Goal: Transaction & Acquisition: Purchase product/service

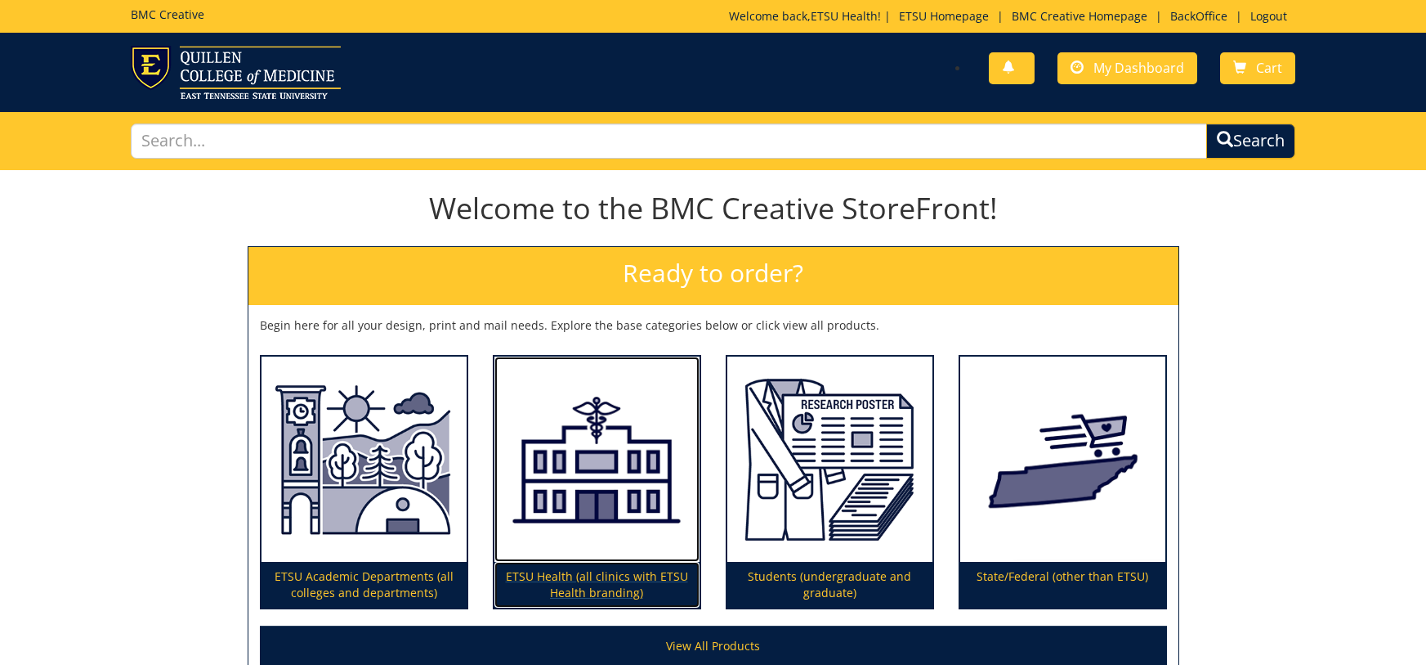
click at [592, 472] on img at bounding box center [597, 459] width 205 height 206
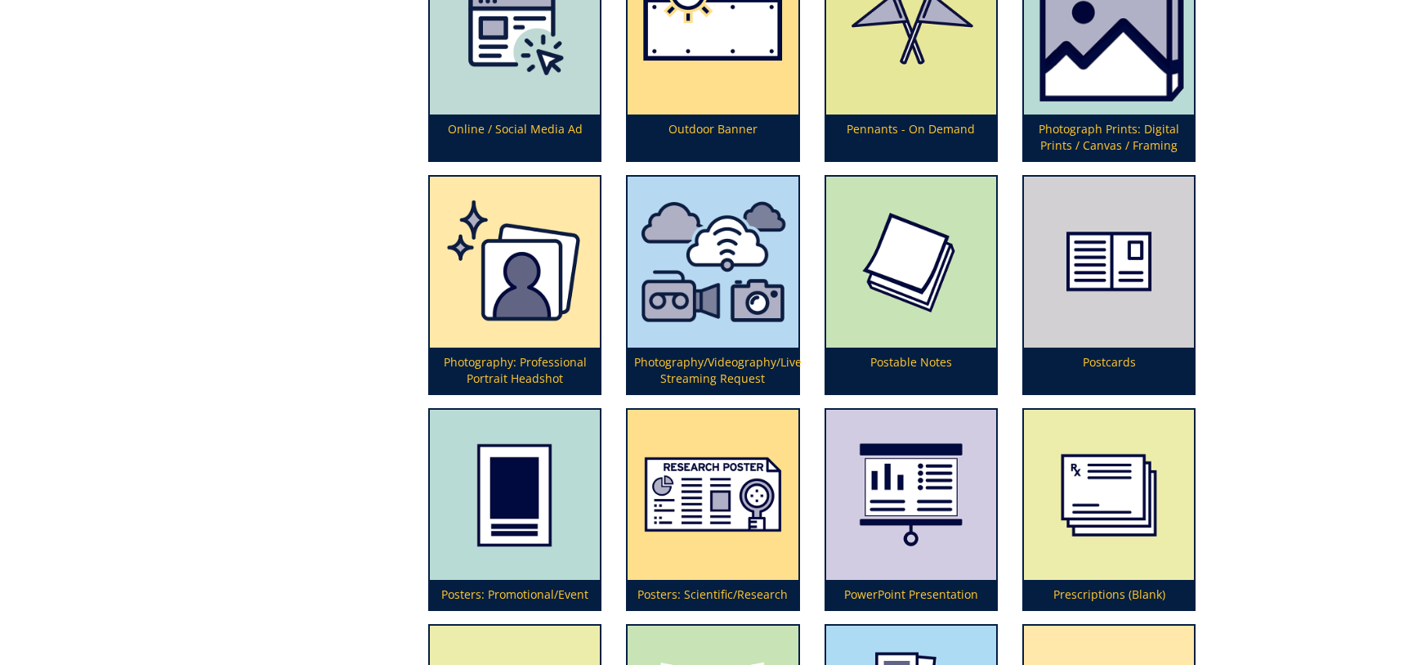
scroll to position [3768, 0]
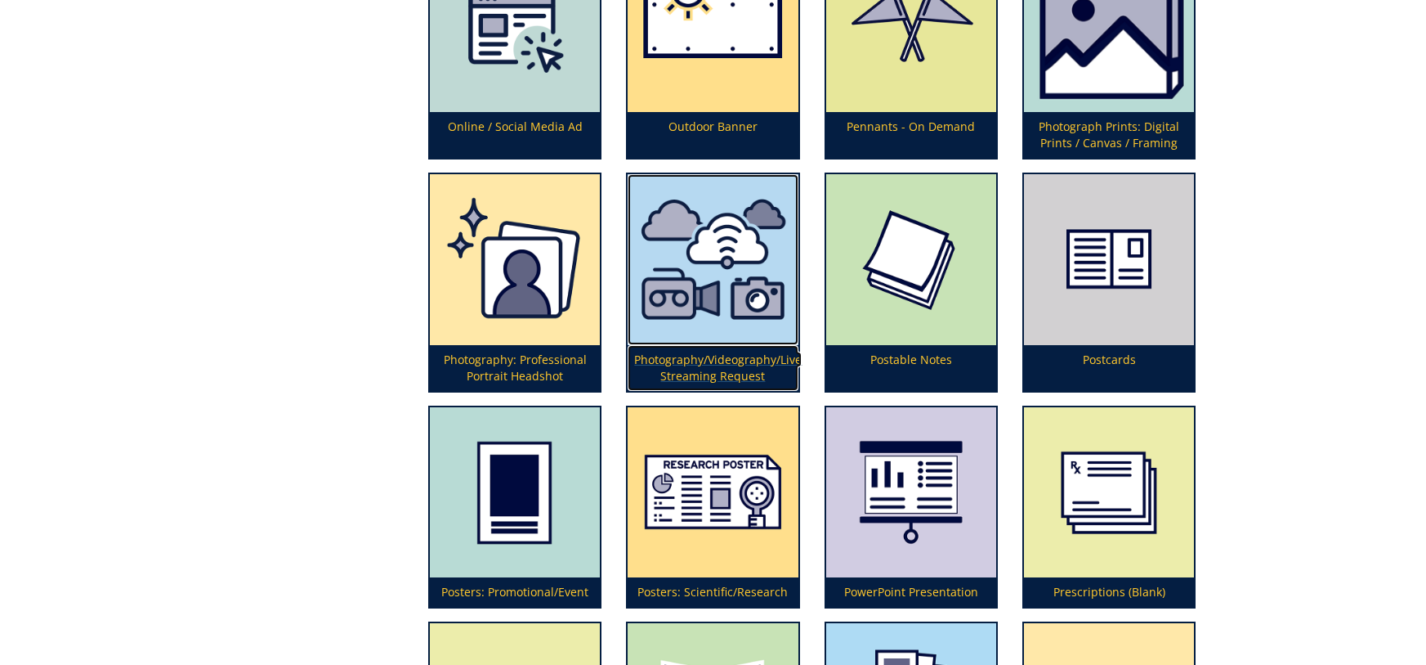
click at [705, 298] on img at bounding box center [713, 259] width 170 height 170
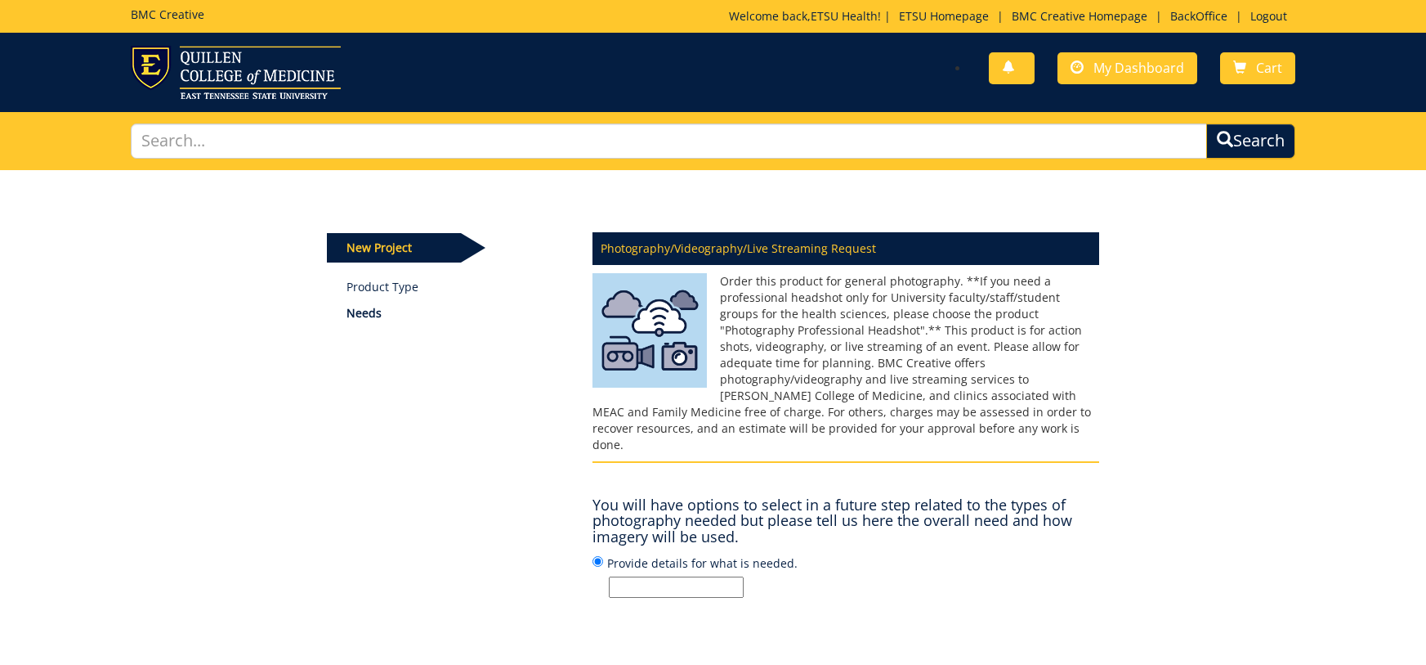
click at [678, 576] on input "Provide details for what is needed." at bounding box center [676, 586] width 135 height 21
click at [1077, 530] on div "You will have options to select in a future step related to the types of photog…" at bounding box center [846, 543] width 507 height 109
click at [705, 576] on input "Provide details for what is needed." at bounding box center [676, 586] width 135 height 21
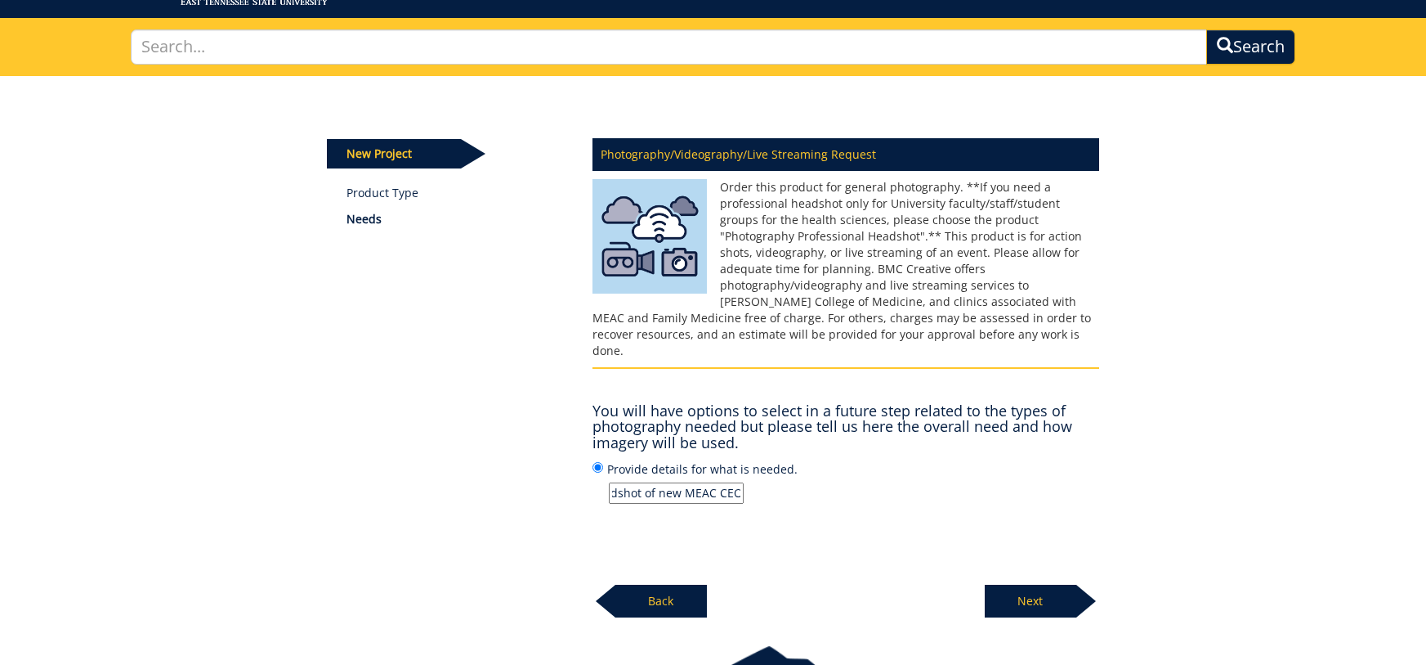
scroll to position [101, 0]
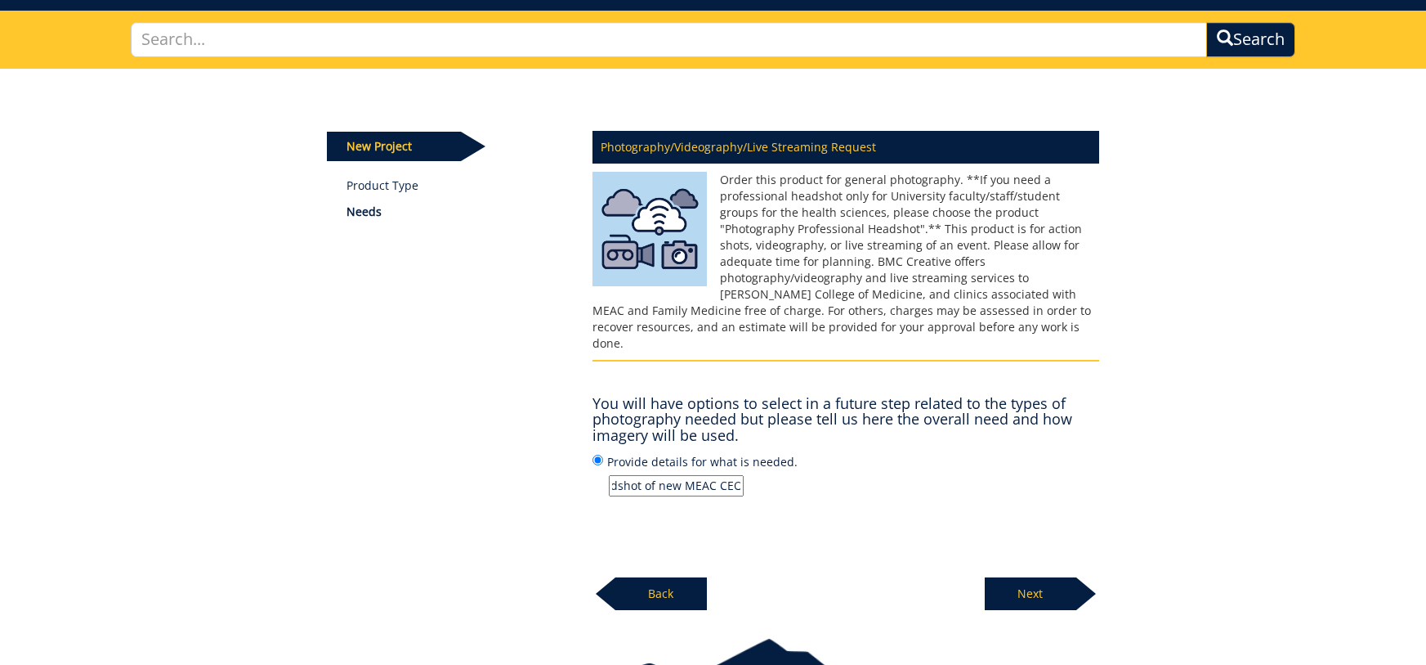
type input "Headshot of new MEAC CEO"
click at [1031, 579] on p "Next" at bounding box center [1031, 593] width 92 height 33
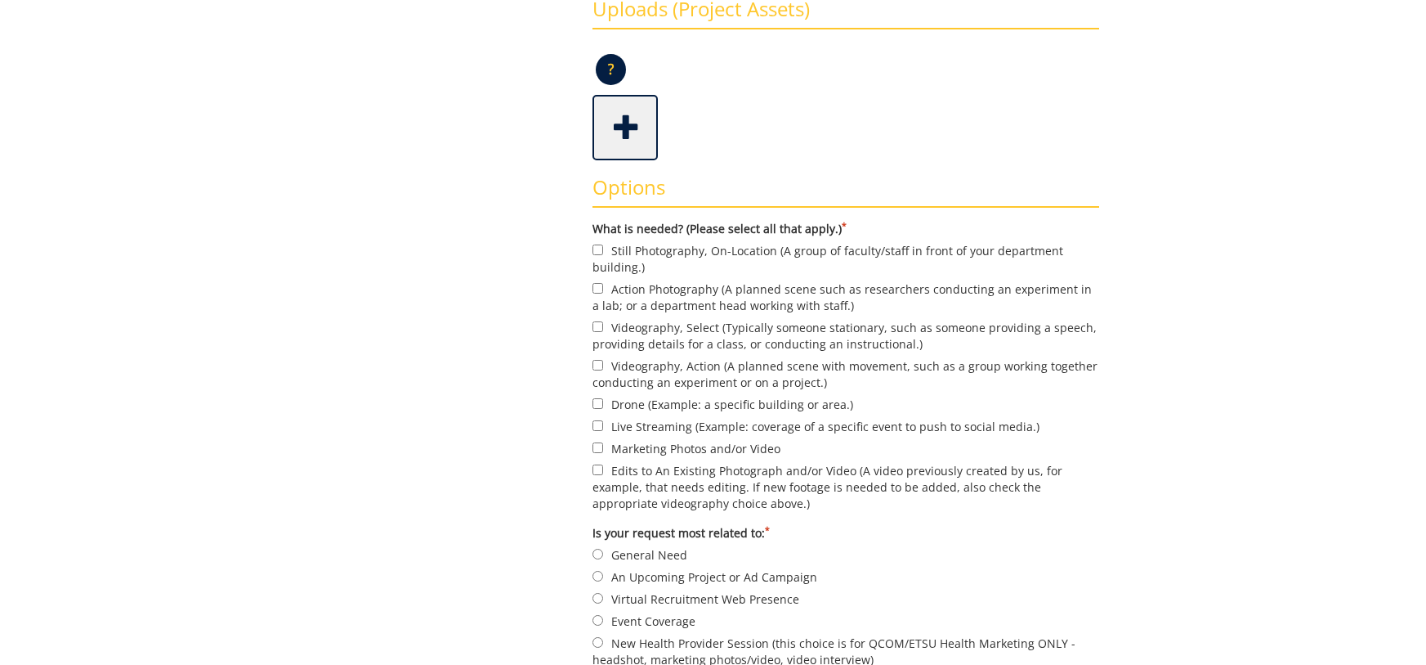
scroll to position [460, 0]
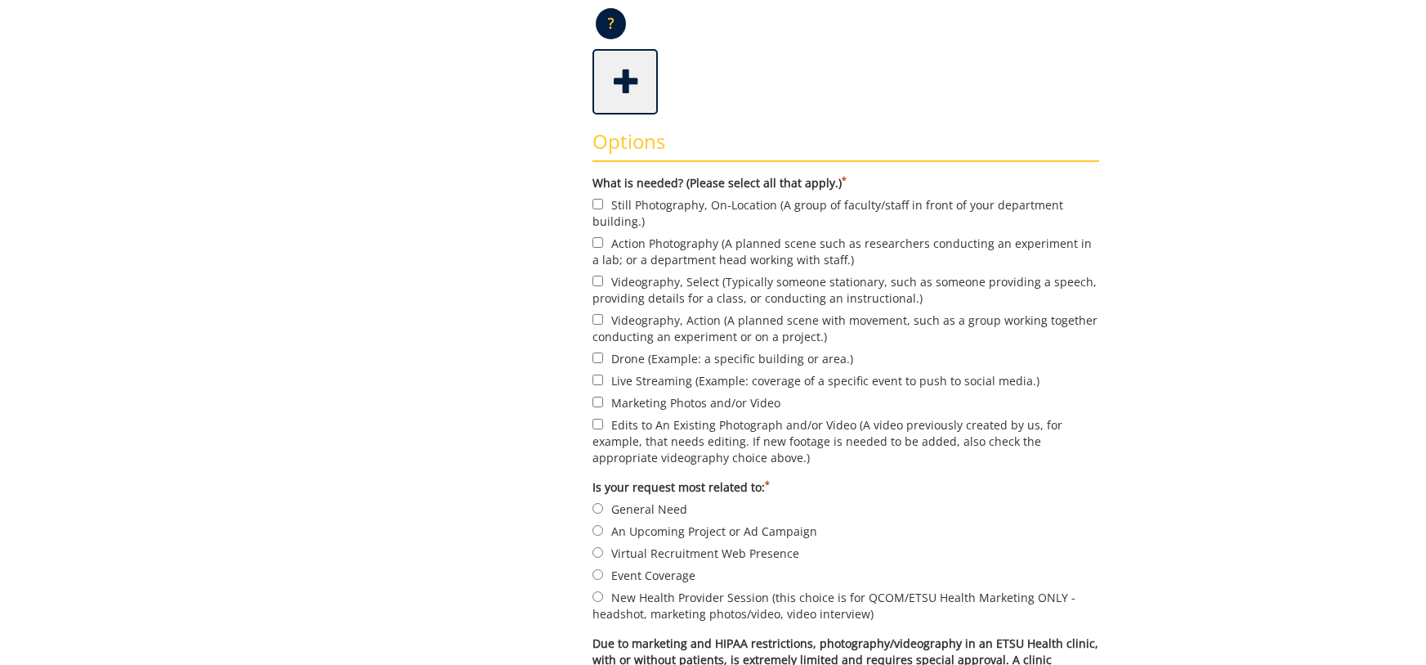
click at [657, 405] on label "Marketing Photos and/or Video" at bounding box center [846, 402] width 507 height 18
click at [603, 405] on input "Marketing Photos and/or Video" at bounding box center [598, 401] width 11 height 11
checkbox input "true"
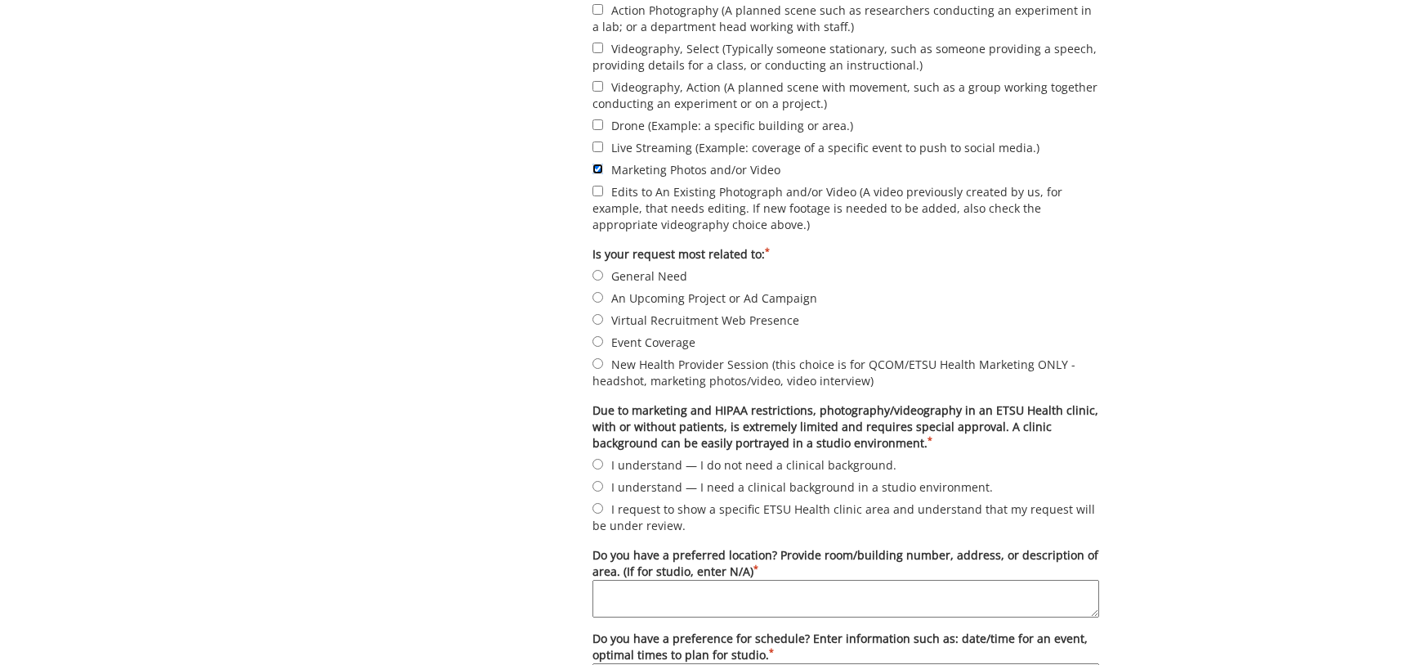
scroll to position [694, 0]
click at [670, 466] on label "I understand — I do not need a clinical background." at bounding box center [846, 463] width 507 height 18
click at [603, 466] on input "I understand — I do not need a clinical background." at bounding box center [598, 463] width 11 height 11
radio input "true"
click at [625, 278] on label "General Need" at bounding box center [846, 275] width 507 height 18
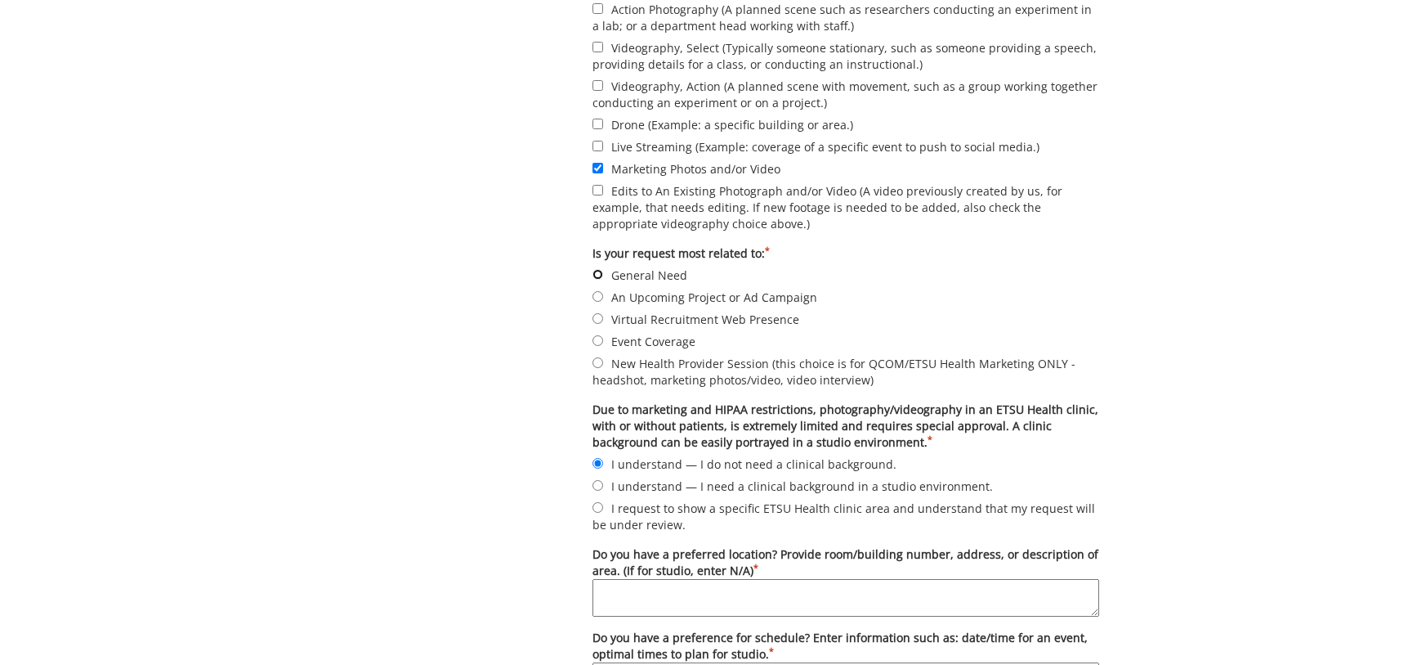
click at [603, 278] on input "General Need" at bounding box center [598, 274] width 11 height 11
radio input "true"
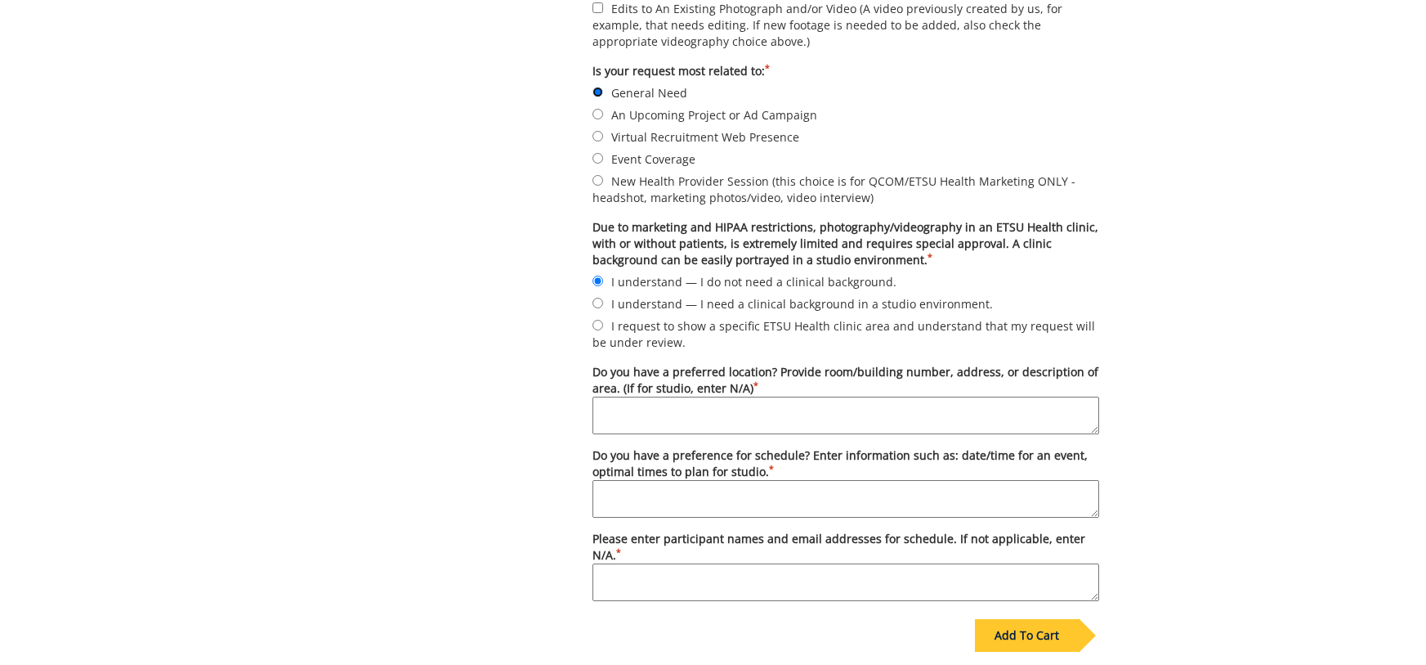
scroll to position [883, 0]
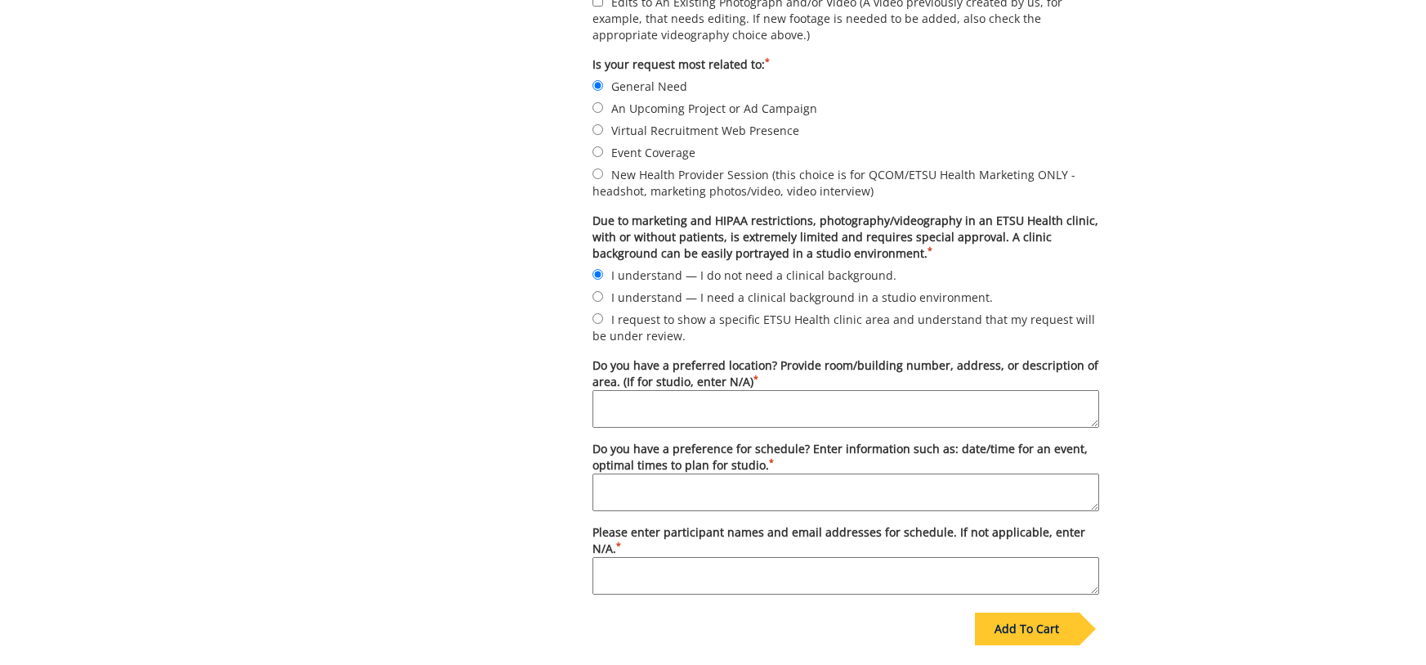
click at [646, 400] on textarea "Do you have a preferred location? Provide room/building number, address, or des…" at bounding box center [846, 409] width 507 height 38
type textarea "S"
type textarea "N/A - studio"
type textarea "2 p.m. [DATE]"
type textarea "Already scheduled"
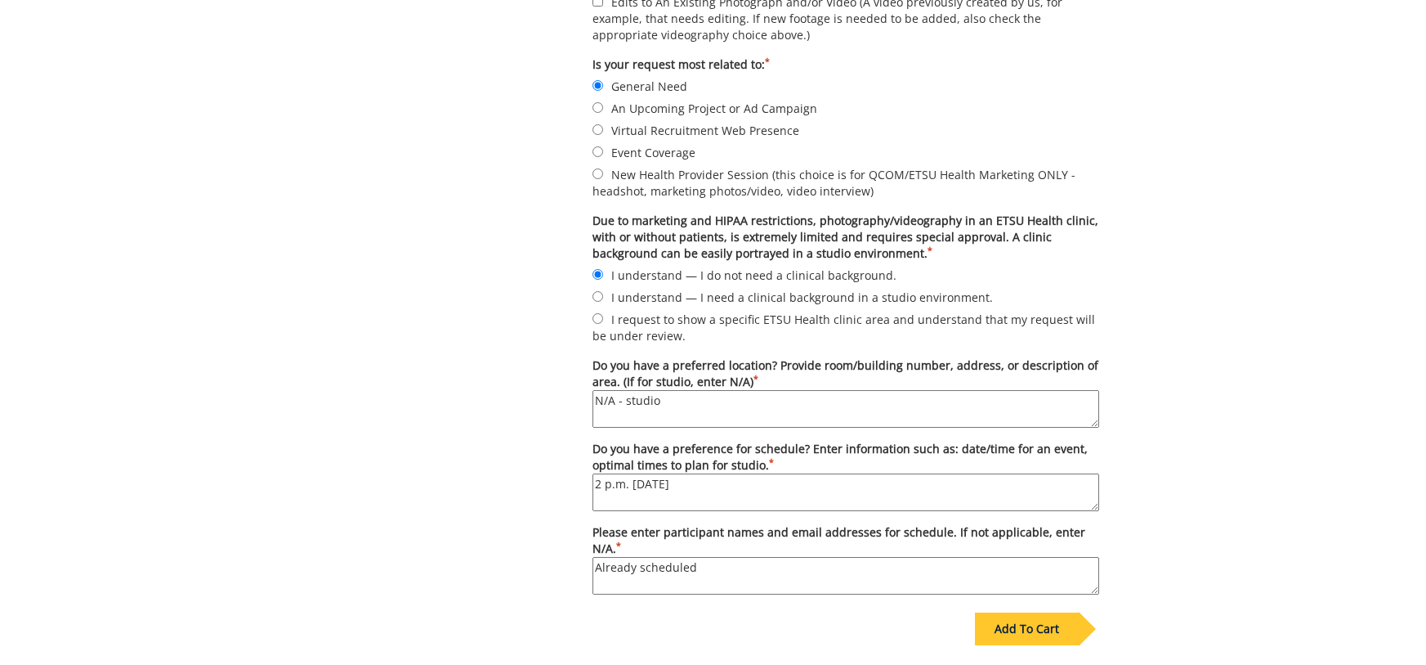
click at [1035, 635] on div "Add To Cart" at bounding box center [1027, 628] width 104 height 33
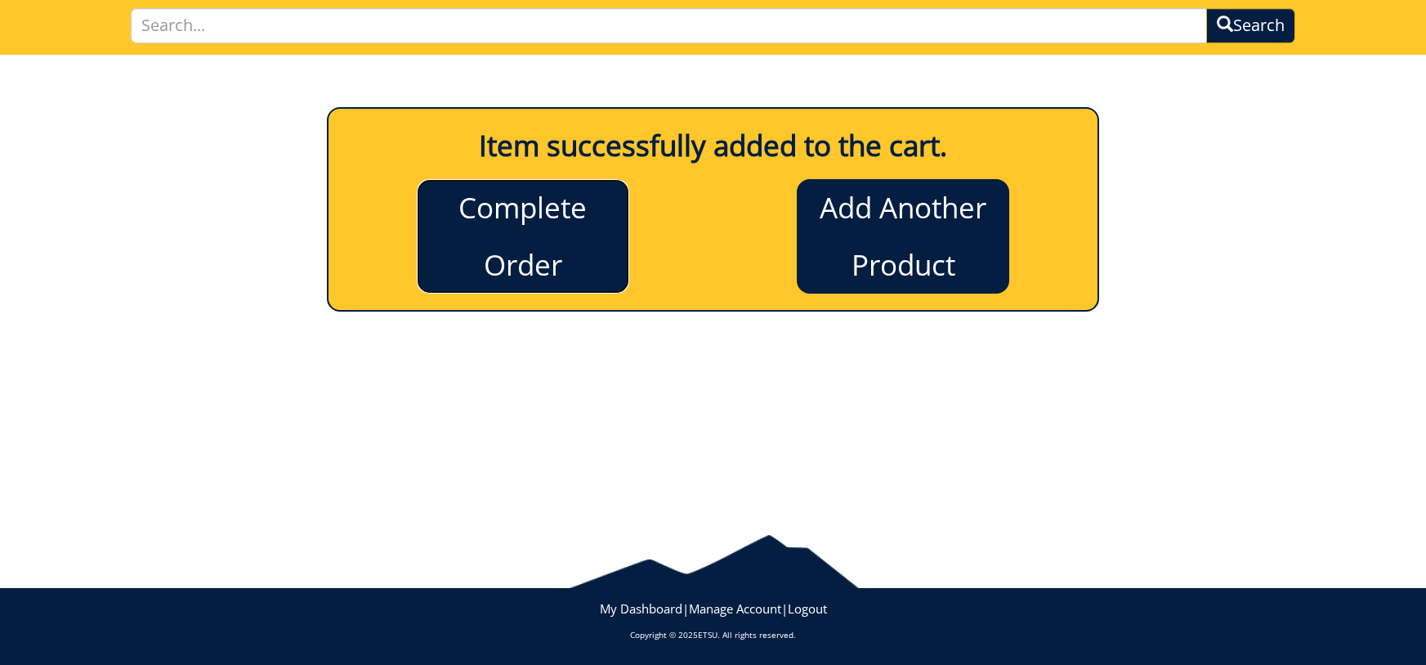
click at [561, 224] on link "Complete Order" at bounding box center [523, 236] width 213 height 114
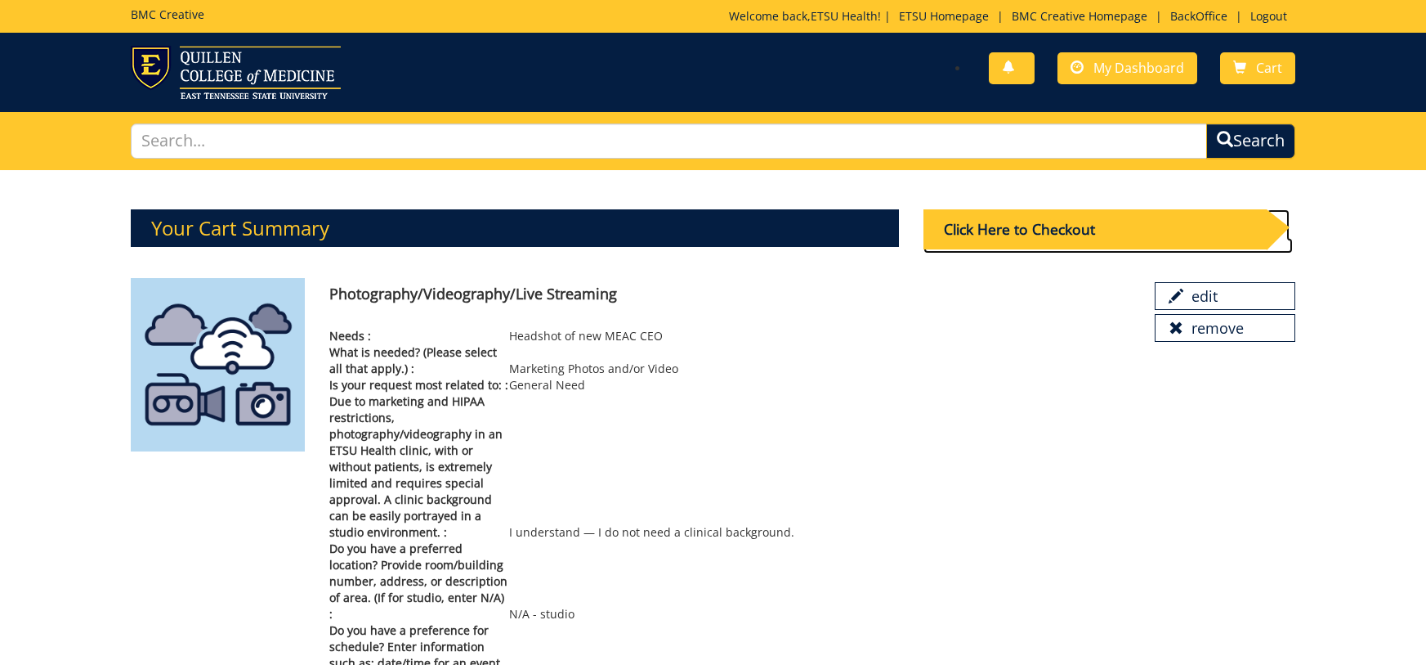
click at [1027, 231] on div "Click Here to Checkout" at bounding box center [1095, 229] width 343 height 40
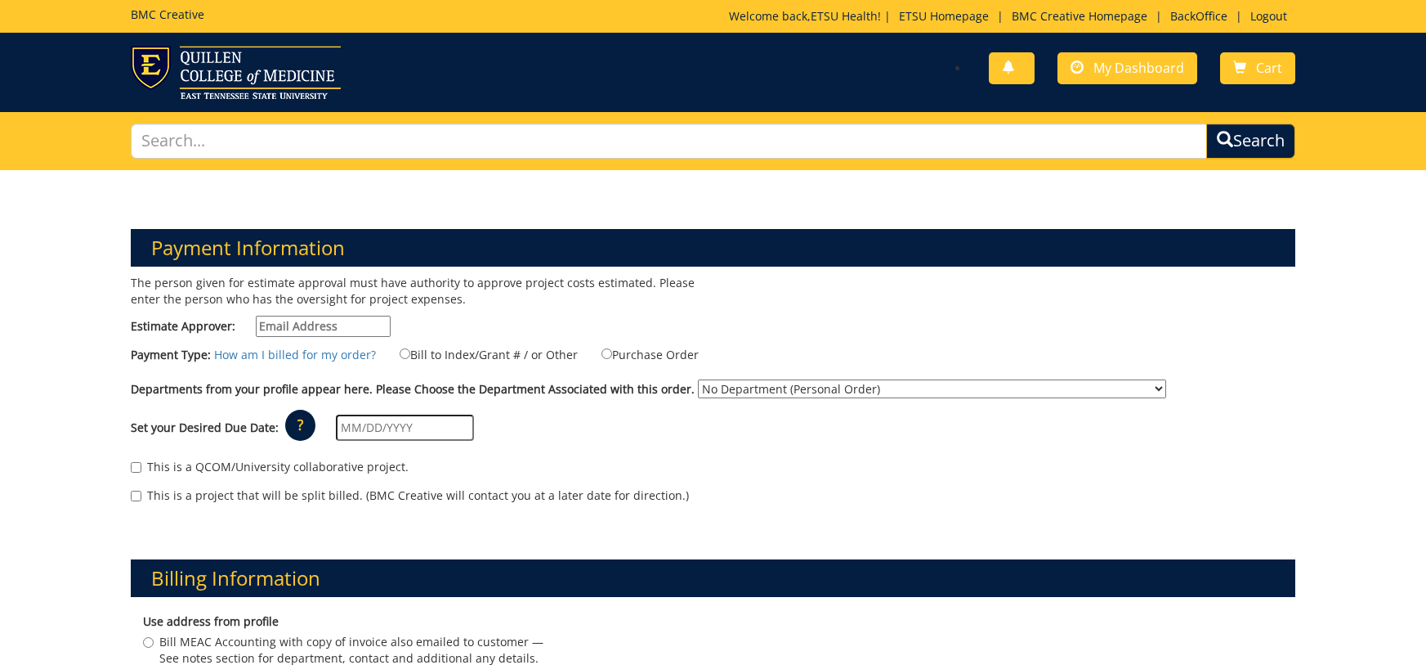
click at [320, 330] on input "Estimate Approver:" at bounding box center [323, 326] width 135 height 21
type input "earlykl@etsu.edu"
click at [400, 356] on input "Bill to Index/Grant # / or Other" at bounding box center [405, 353] width 11 height 11
radio input "true"
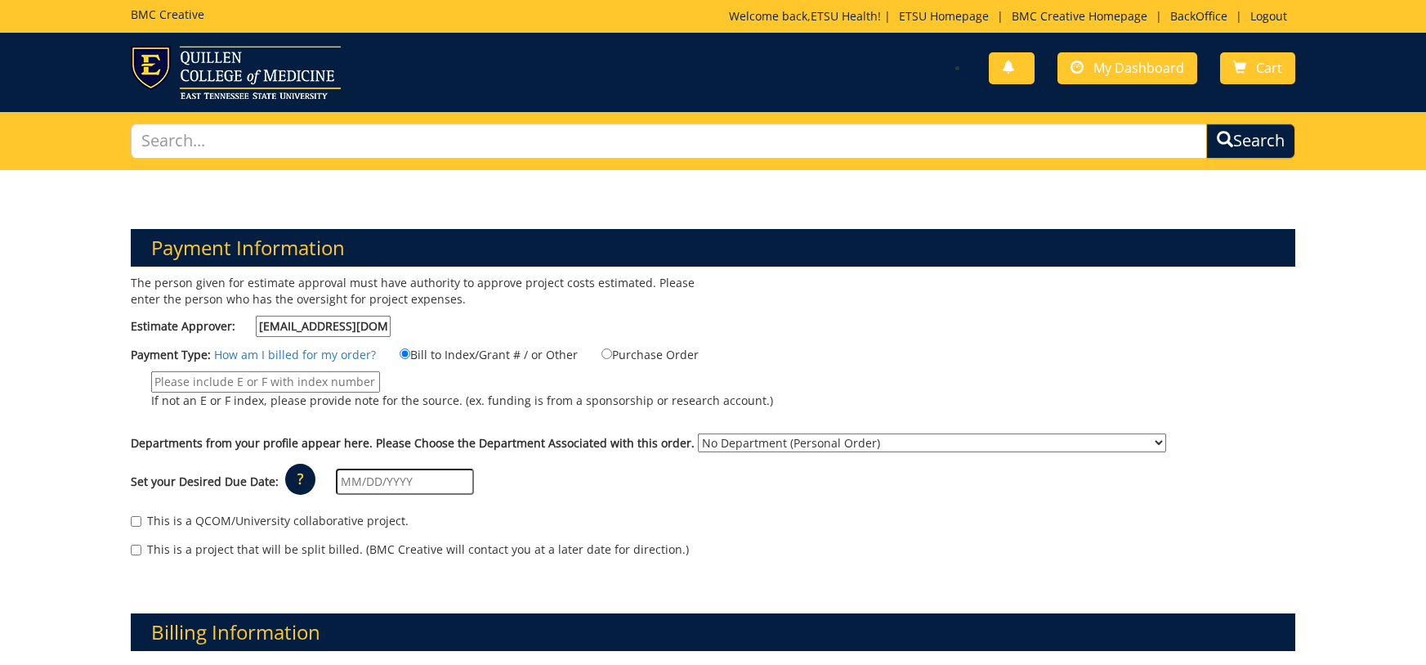
click at [347, 379] on input "If not an E or F index, please provide note for the source. (ex. funding is fro…" at bounding box center [265, 381] width 229 height 21
type input "MEAC"
click at [805, 442] on select "No Department (Personal Order) Academic Affairs COM Anatomy and Cell Biology Bi…" at bounding box center [932, 442] width 468 height 19
click at [698, 433] on select "No Department (Personal Order) Academic Affairs COM Anatomy and Cell Biology Bi…" at bounding box center [932, 442] width 468 height 19
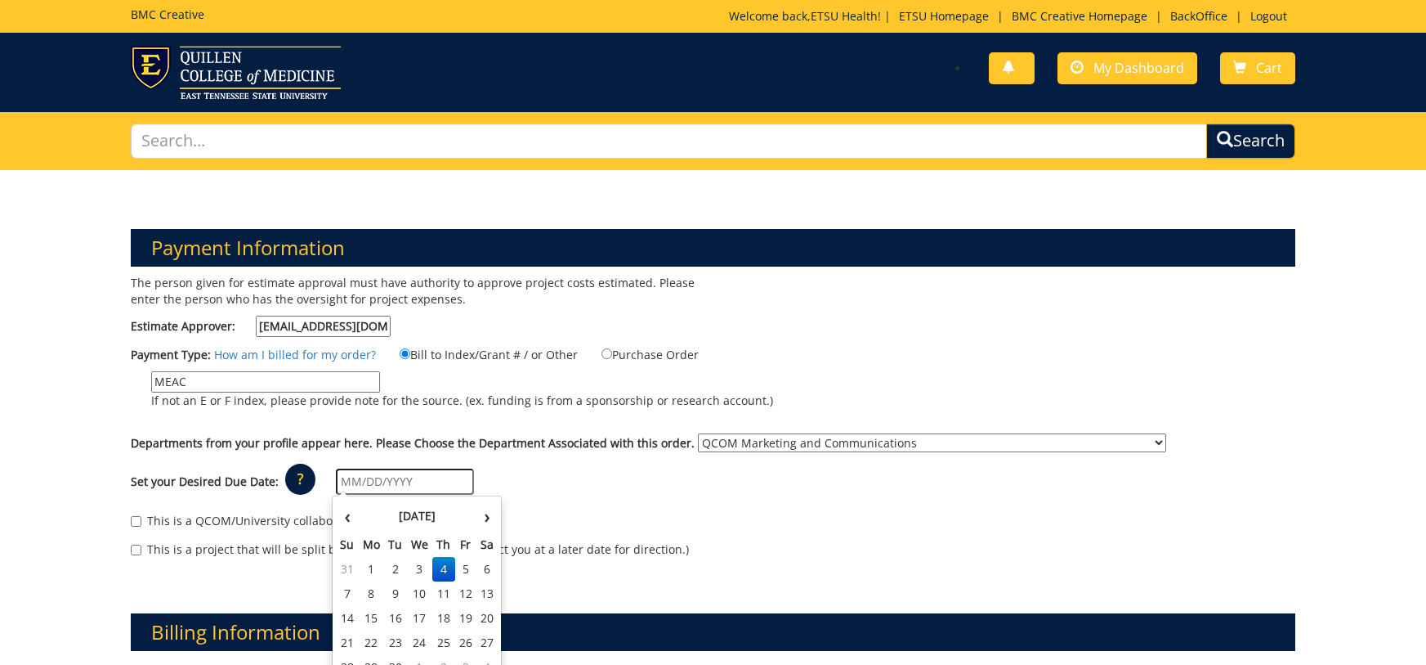
click at [399, 479] on input "text" at bounding box center [405, 481] width 138 height 26
click at [757, 433] on select "No Department (Personal Order) Academic Affairs COM Anatomy and Cell Biology Bi…" at bounding box center [932, 442] width 468 height 19
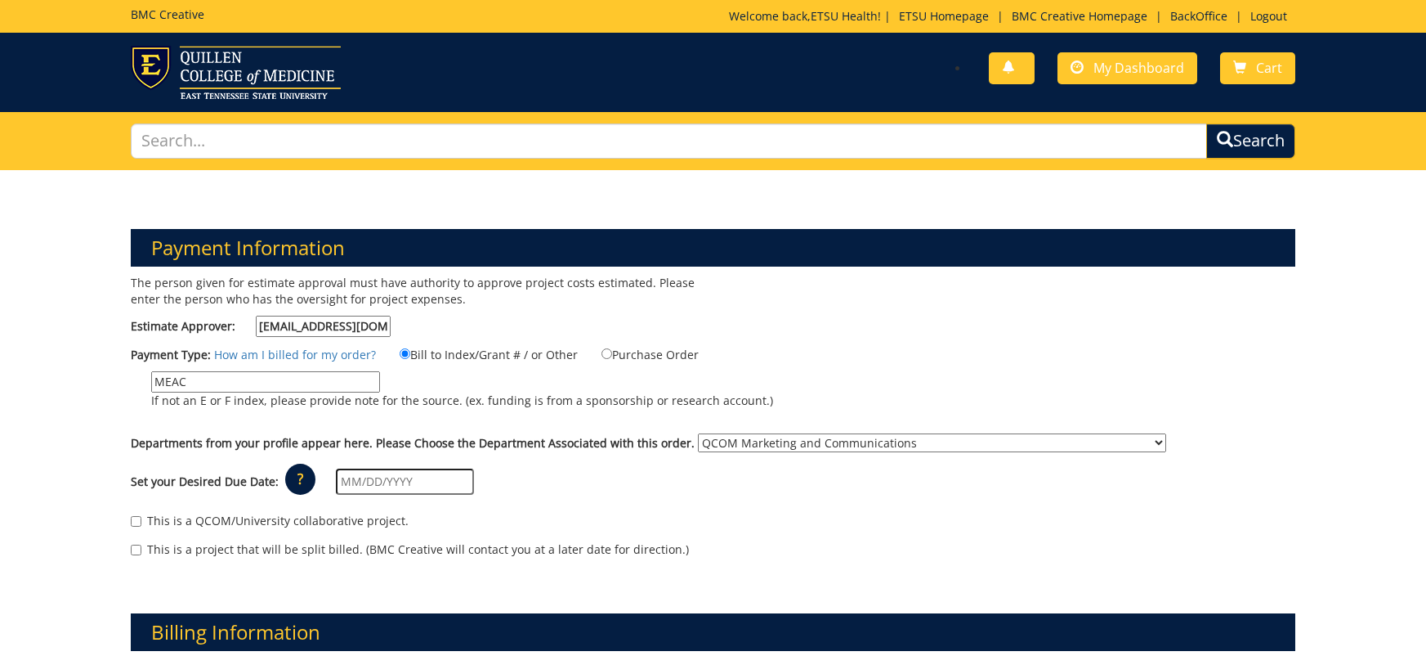
select select "263"
click at [698, 433] on select "No Department (Personal Order) Academic Affairs COM Anatomy and Cell Biology Bi…" at bounding box center [932, 442] width 468 height 19
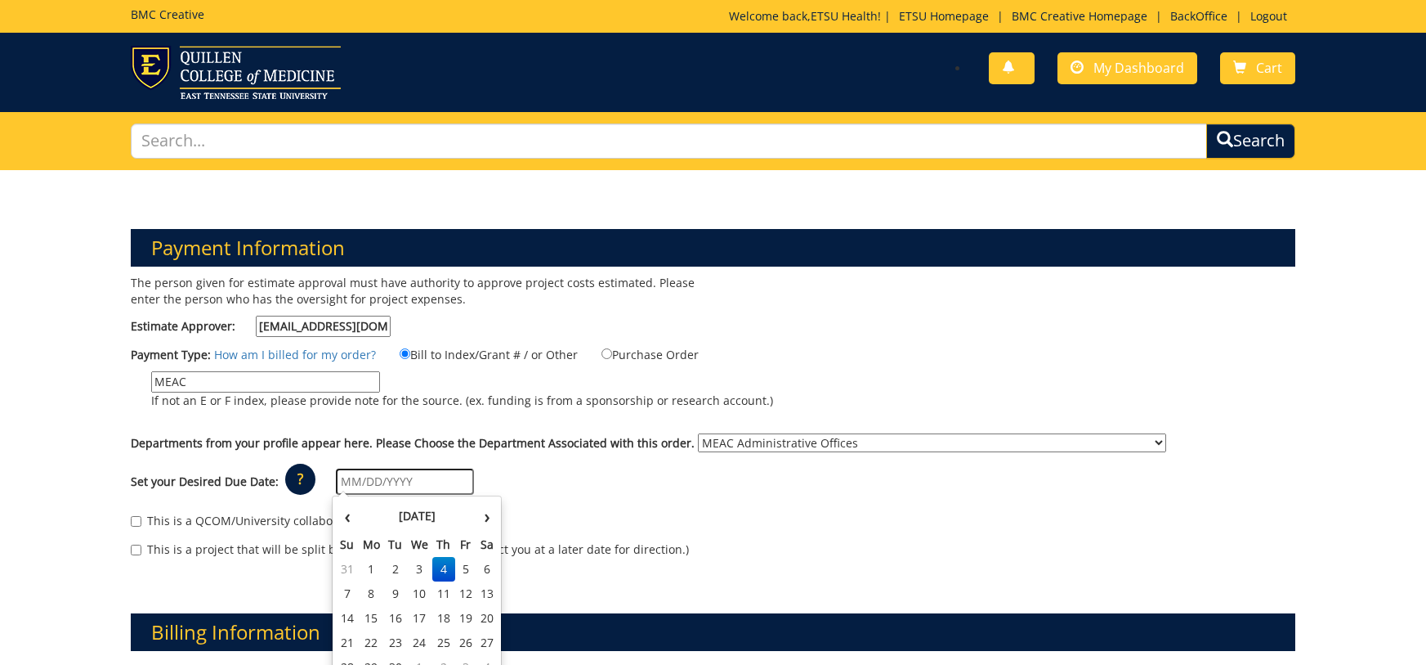
click at [422, 486] on input "text" at bounding box center [405, 481] width 138 height 26
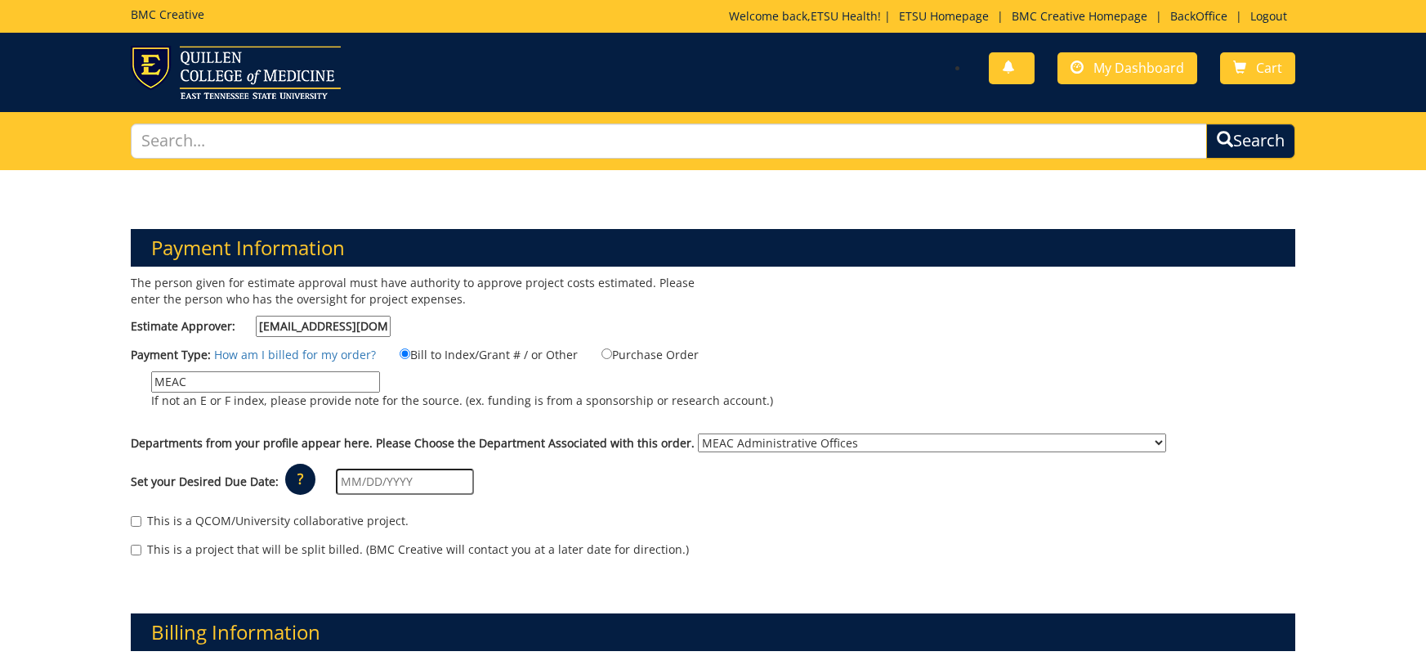
drag, startPoint x: 223, startPoint y: 383, endPoint x: 58, endPoint y: 379, distance: 165.2
type input "n/a"
click at [421, 495] on div "Set your Desired Due Date: ? × How long will my project take to finish? : Pleas…" at bounding box center [713, 481] width 1189 height 45
click at [413, 481] on input "text" at bounding box center [405, 481] width 138 height 26
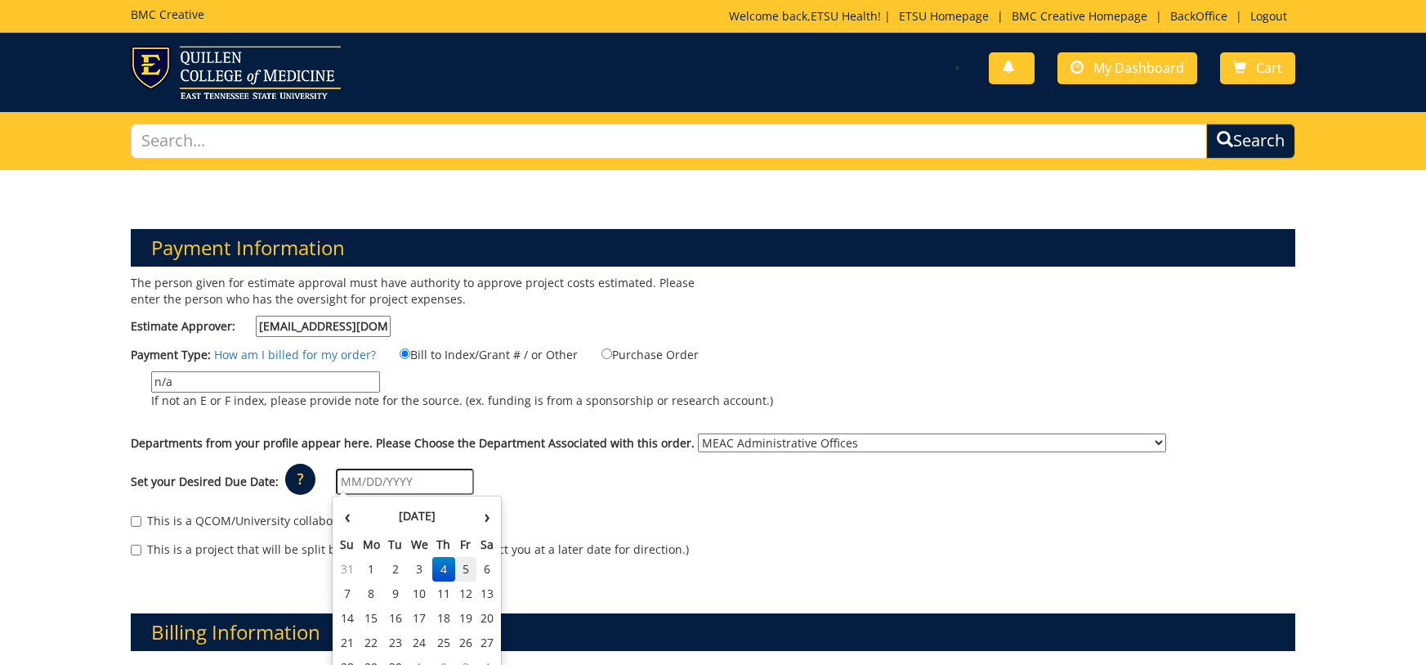
click at [468, 569] on td "5" at bounding box center [466, 569] width 22 height 25
type input "[DATE]"
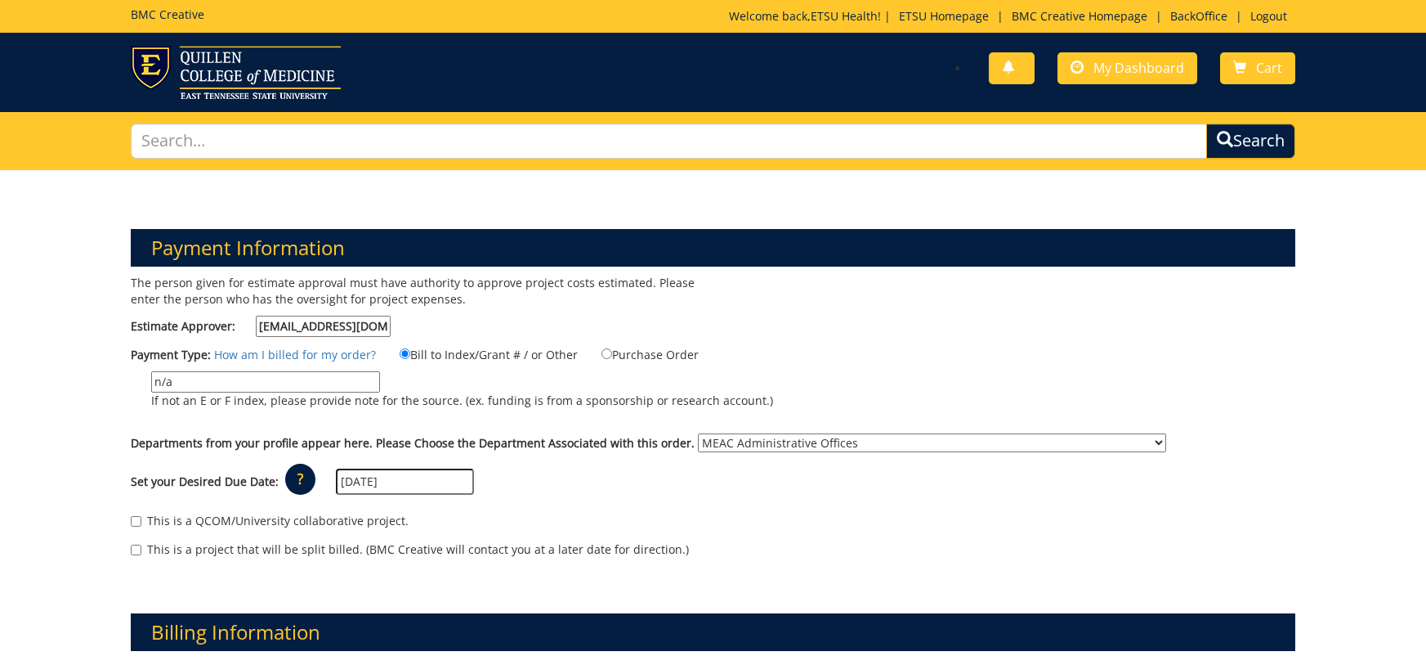
click at [528, 557] on label "This is a project that will be split billed. (BMC Creative will contact you at …" at bounding box center [410, 549] width 558 height 16
click at [141, 555] on input "This is a project that will be split billed. (BMC Creative will contact you at …" at bounding box center [136, 549] width 11 height 11
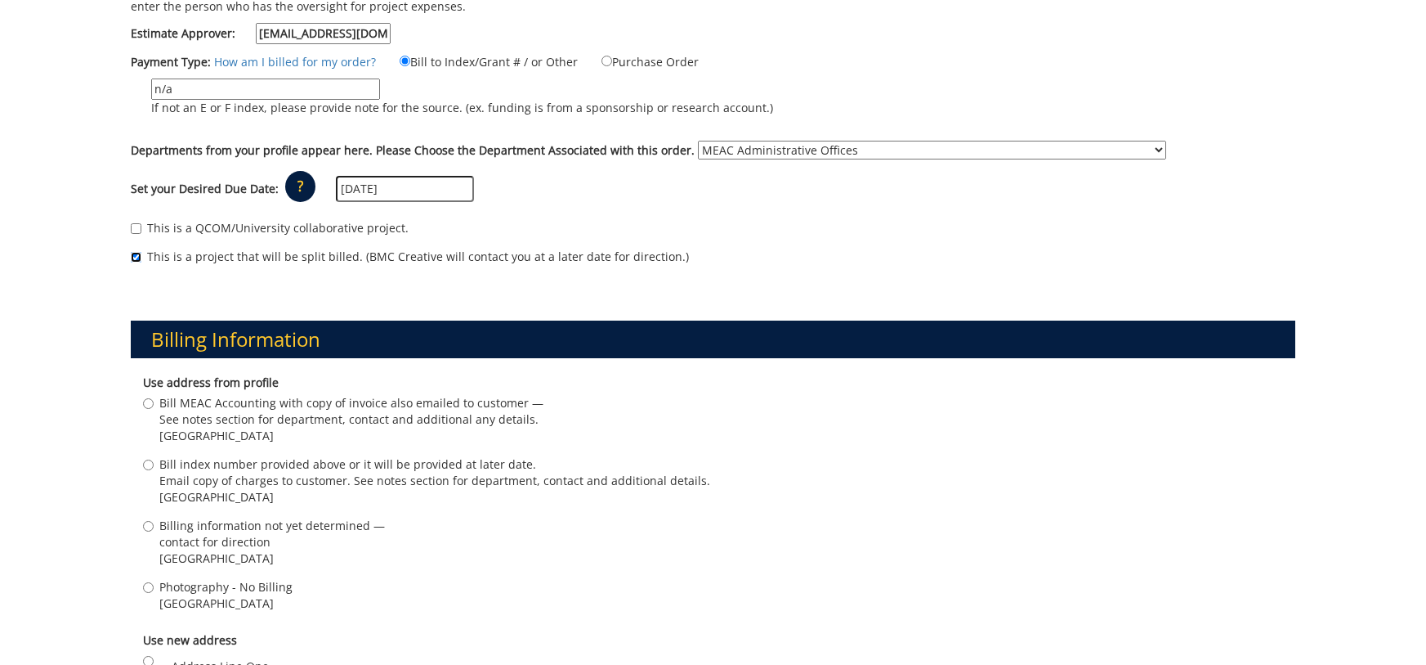
scroll to position [298, 0]
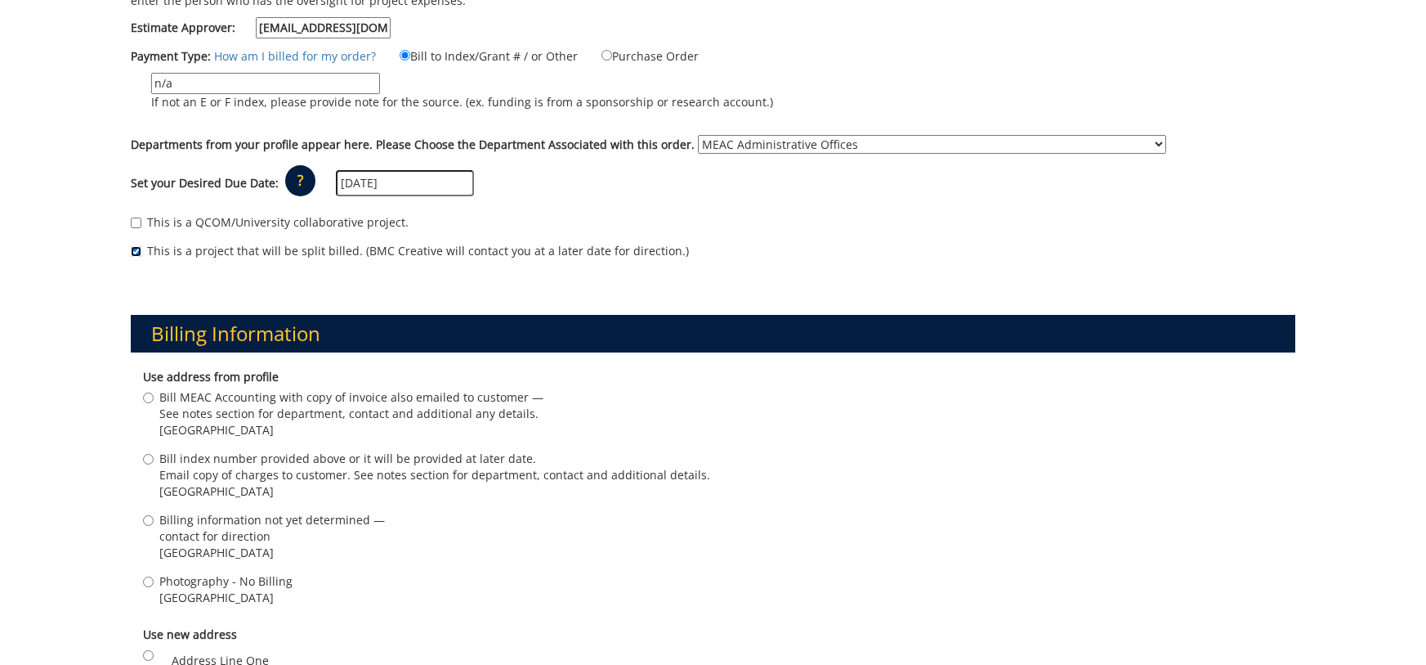
click at [136, 254] on input "This is a project that will be split billed. (BMC Creative will contact you at …" at bounding box center [136, 251] width 11 height 11
checkbox input "false"
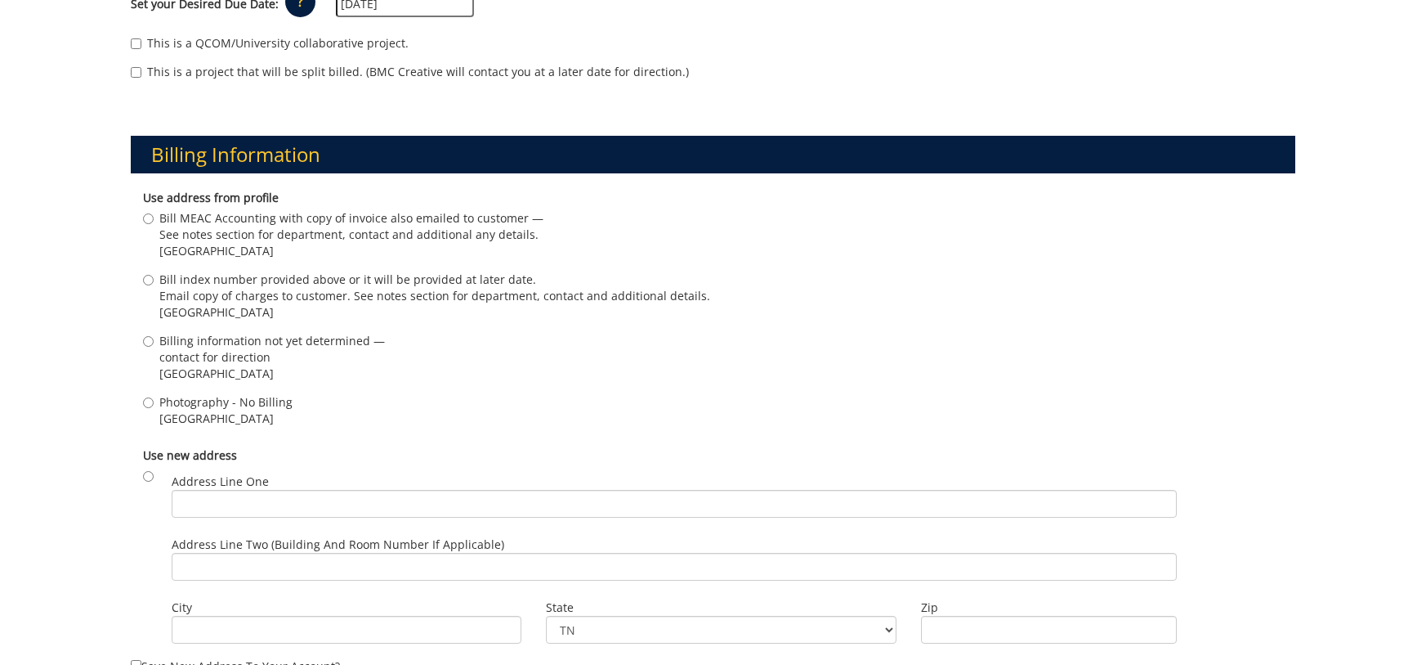
click at [190, 411] on span "Johnson City , TN 37614" at bounding box center [225, 418] width 133 height 16
click at [154, 408] on input "Photography - No Billing Johnson City , TN 37614" at bounding box center [148, 402] width 11 height 11
radio input "true"
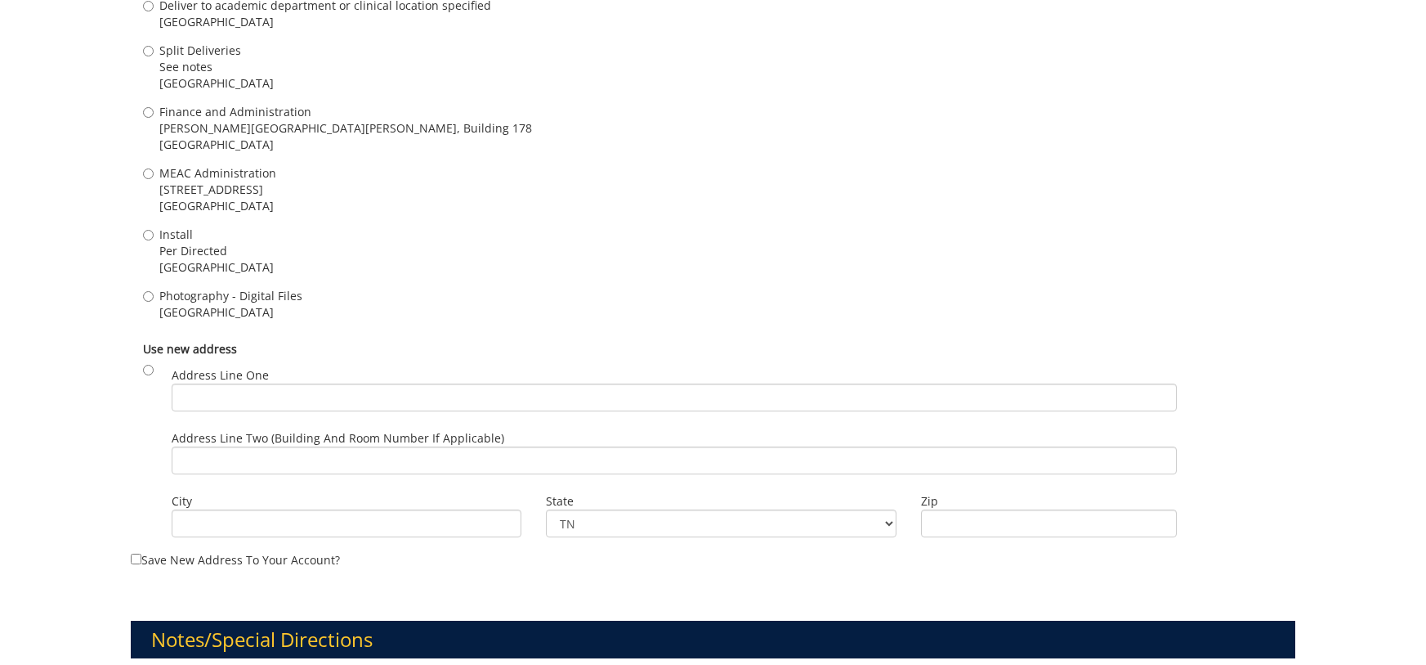
scroll to position [1489, 0]
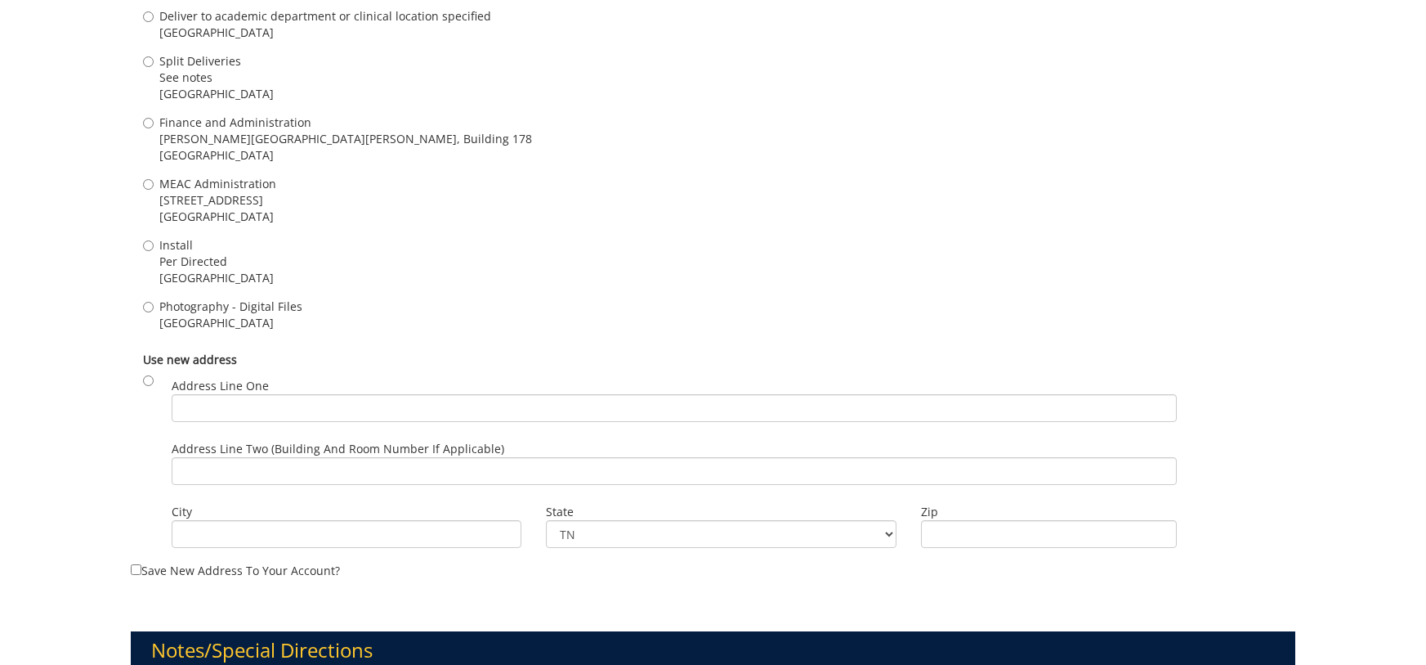
click at [182, 293] on div "Use address from profile Kristen Early 004, Ground Floor, Building 2, VA Campus…" at bounding box center [713, 108] width 1164 height 470
click at [182, 307] on span "Photography - Digital Files" at bounding box center [230, 306] width 143 height 16
click at [154, 307] on input "Photography - Digital Files Johnson City , TN 37614" at bounding box center [148, 307] width 11 height 11
radio input "true"
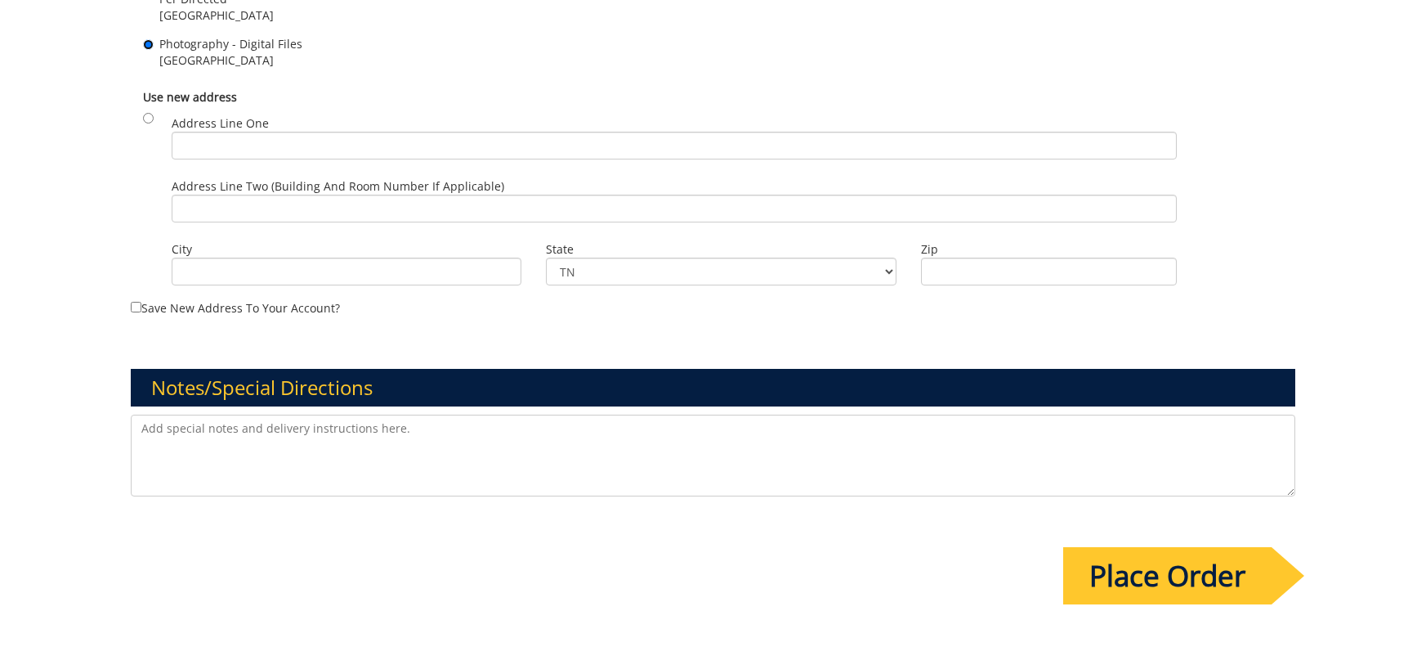
scroll to position [1886, 0]
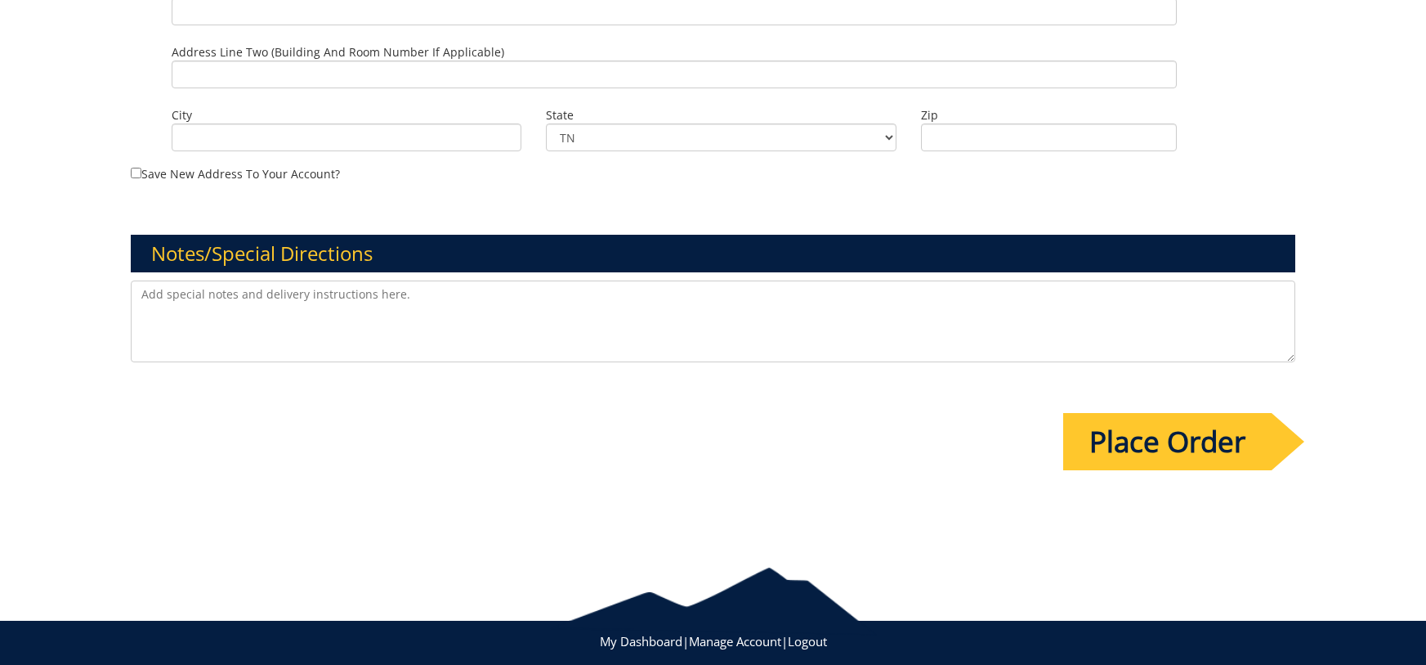
click at [200, 320] on textarea at bounding box center [713, 321] width 1164 height 82
type textarea "ETSU Health background"
click at [1146, 456] on input "Place Order" at bounding box center [1167, 441] width 208 height 57
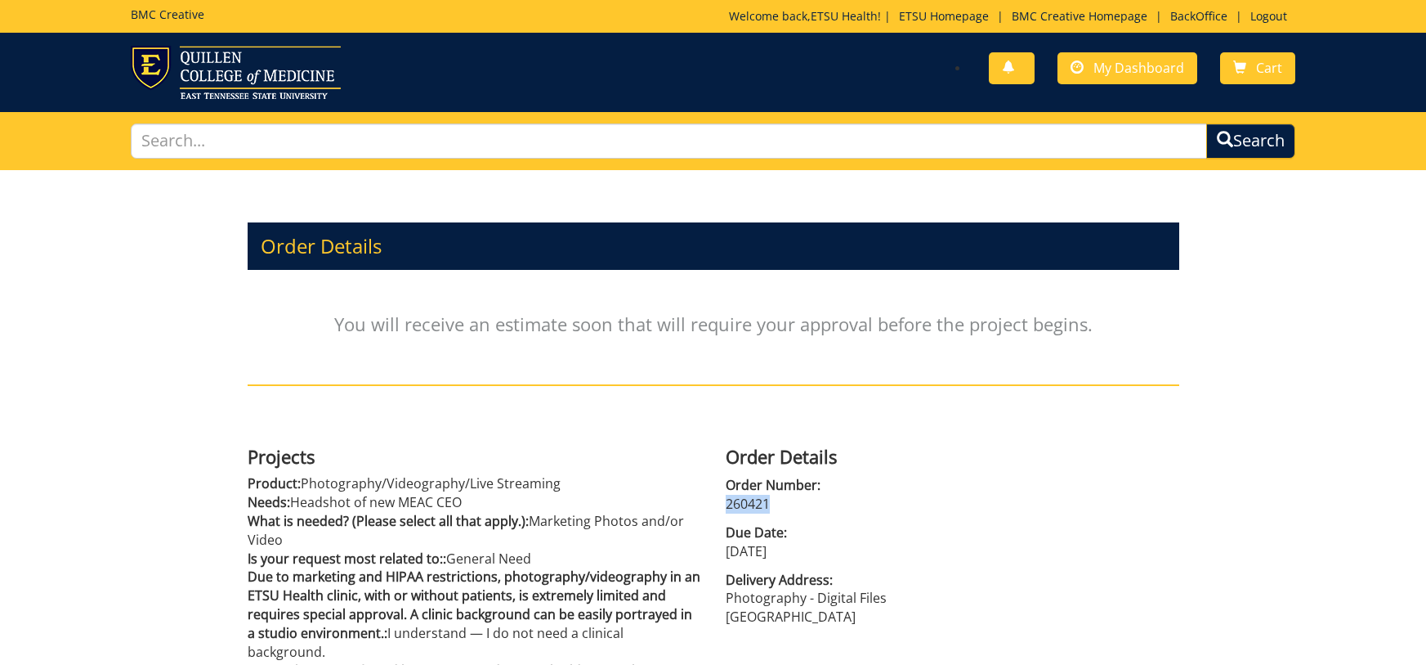
drag, startPoint x: 775, startPoint y: 505, endPoint x: 726, endPoint y: 502, distance: 49.2
click at [726, 502] on p "260421" at bounding box center [953, 504] width 454 height 19
copy p "260421"
